Goal: Task Accomplishment & Management: Use online tool/utility

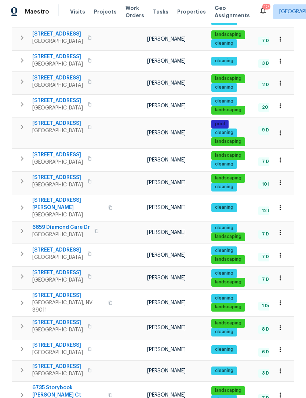
scroll to position [358, 0]
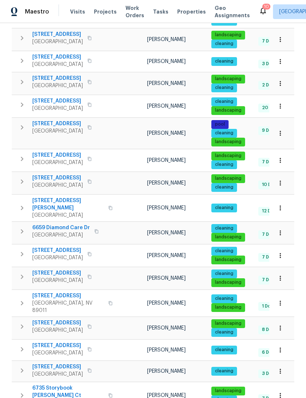
click at [280, 393] on icon "button" at bounding box center [279, 395] width 1 height 5
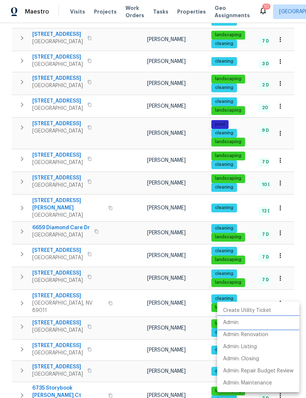
click at [246, 323] on li "Admin" at bounding box center [258, 323] width 82 height 12
click at [125, 368] on div at bounding box center [153, 199] width 306 height 398
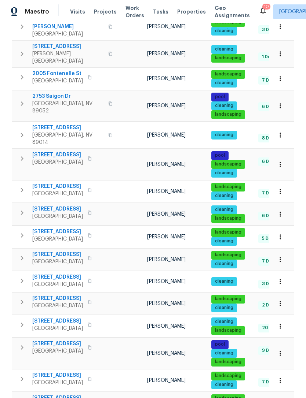
scroll to position [133, 0]
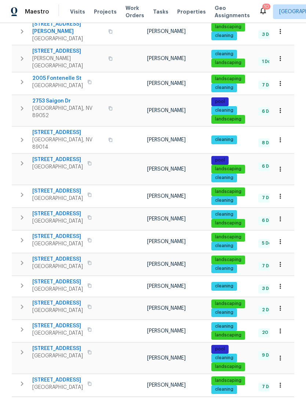
click at [283, 193] on icon "button" at bounding box center [279, 196] width 7 height 7
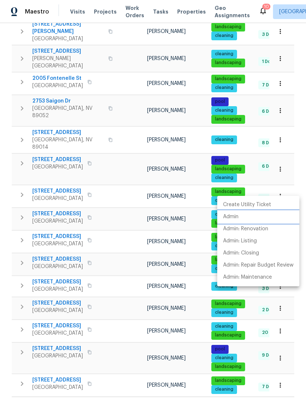
click at [242, 220] on li "Admin" at bounding box center [258, 217] width 82 height 12
click at [190, 158] on div at bounding box center [153, 199] width 306 height 398
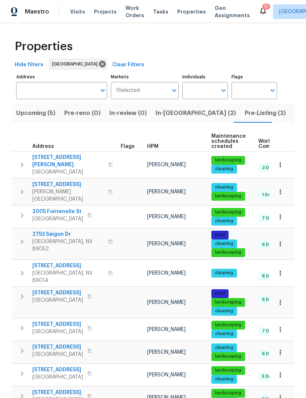
scroll to position [0, 0]
click at [205, 91] on input "Individuals" at bounding box center [199, 90] width 34 height 17
type input "[PERSON_NAME]"
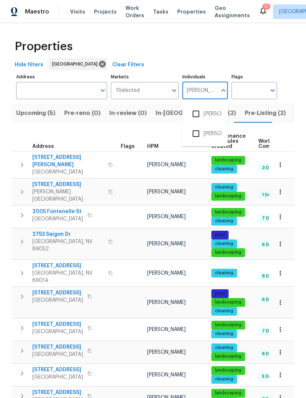
click at [195, 114] on input "checkbox" at bounding box center [195, 113] width 15 height 15
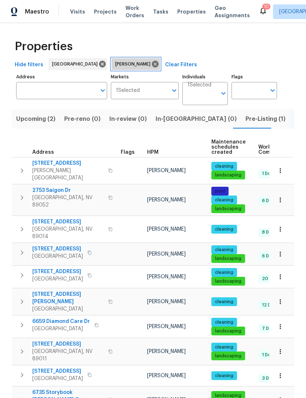
click at [151, 63] on icon at bounding box center [155, 64] width 8 height 8
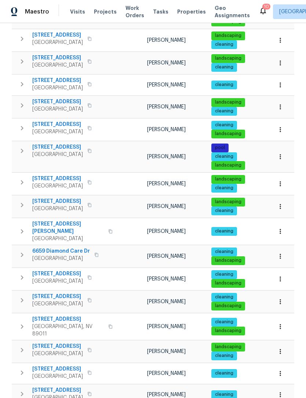
scroll to position [335, 0]
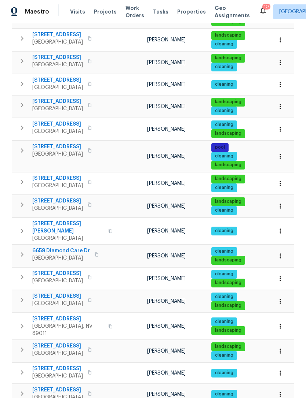
click at [283, 298] on icon "button" at bounding box center [279, 301] width 7 height 7
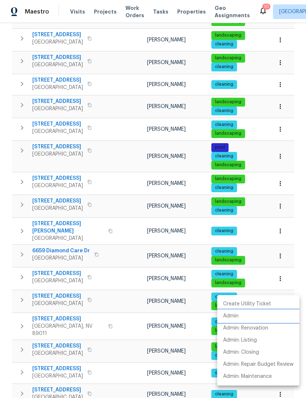
click at [248, 317] on li "Admin" at bounding box center [258, 316] width 82 height 12
